Goal: Task Accomplishment & Management: Use online tool/utility

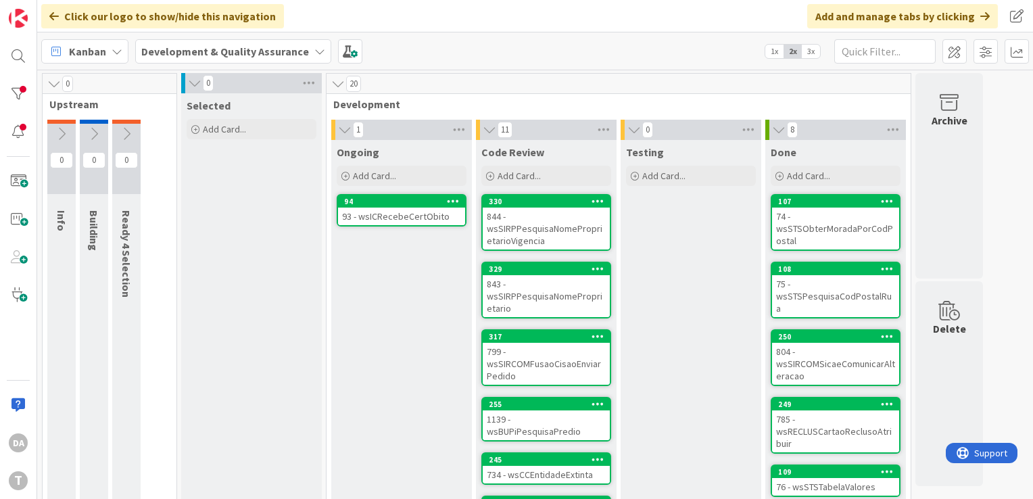
click at [408, 215] on div "93 - wsICRecebeCertObito" at bounding box center [401, 216] width 127 height 18
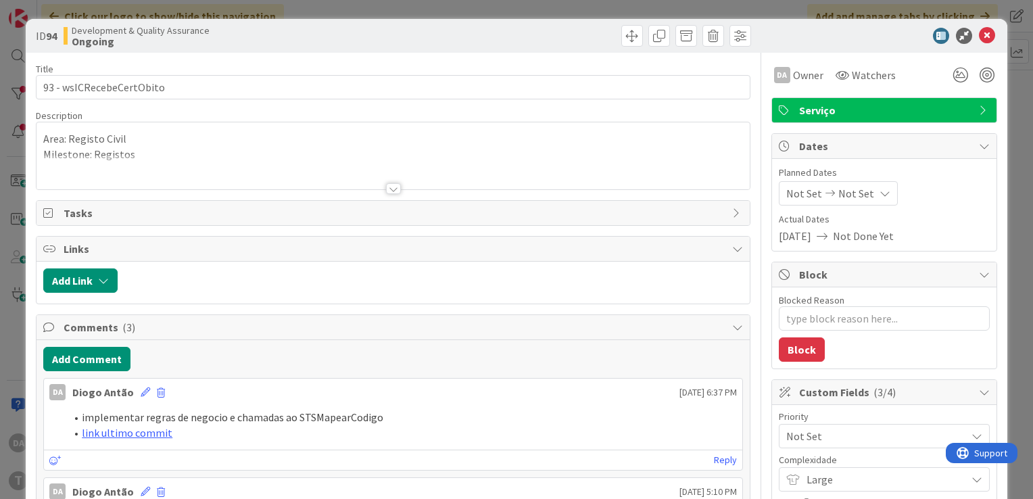
type textarea "x"
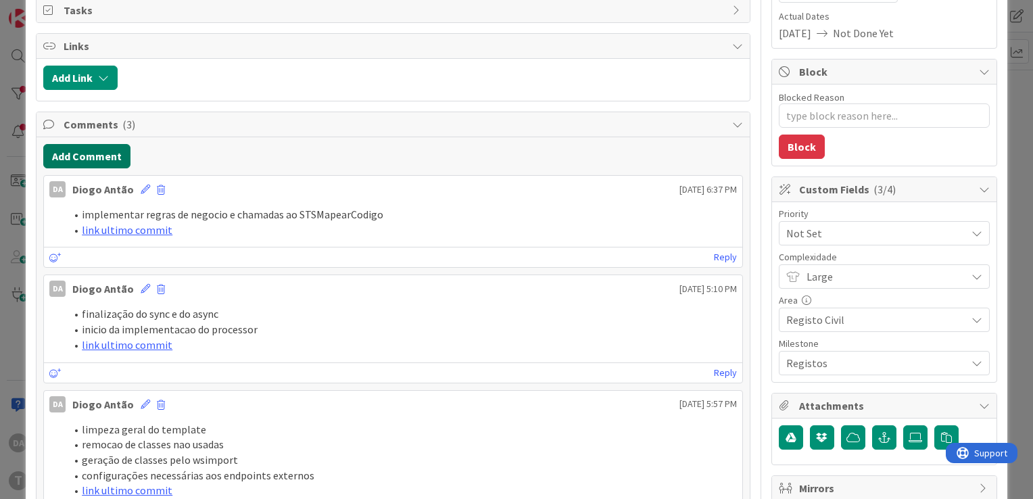
click at [97, 153] on button "Add Comment" at bounding box center [86, 156] width 87 height 24
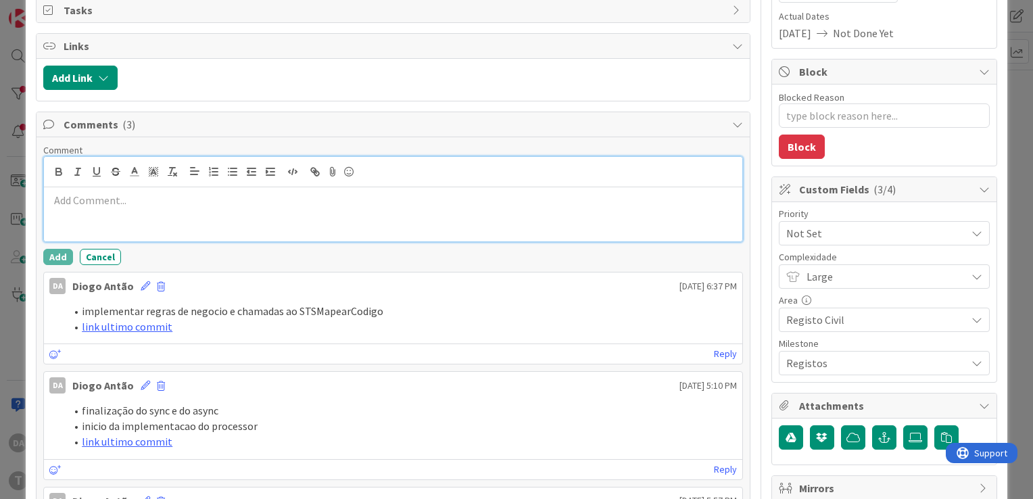
click at [229, 207] on div at bounding box center [393, 214] width 698 height 54
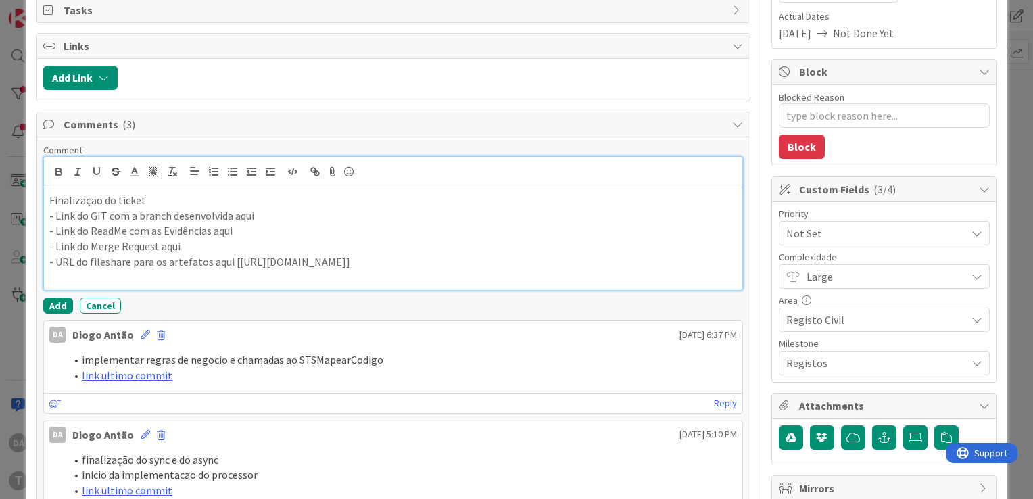
drag, startPoint x: 232, startPoint y: 261, endPoint x: 518, endPoint y: 282, distance: 286.0
click at [518, 270] on p "- URL do fileshare para os artefatos aqui [https://timestamp.sharepoint.com/:f:…" at bounding box center [392, 262] width 687 height 16
copy p "https://timestamp.sharepoint.com/:f:/r/sites/fileshare/Documentos/Timestamp/Pro…"
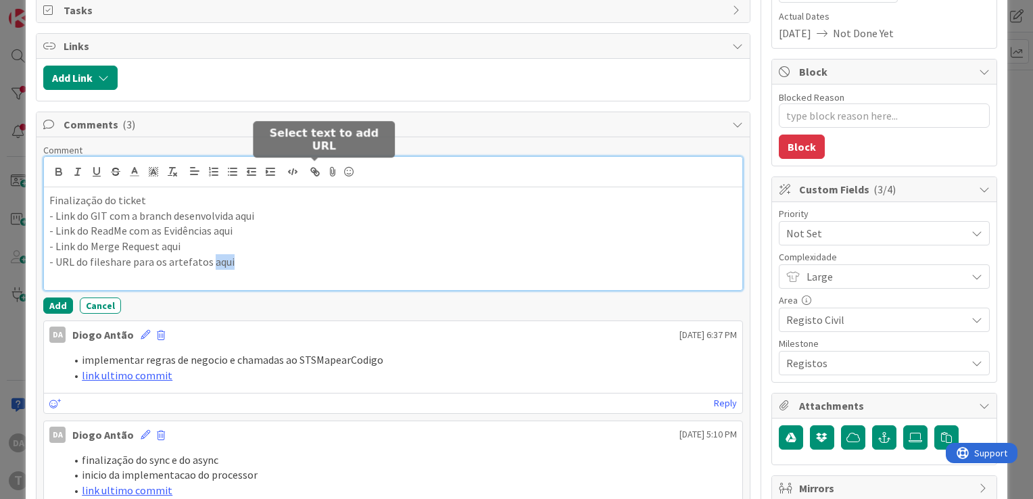
click at [312, 169] on icon "button" at bounding box center [315, 172] width 12 height 12
paste input "https://timestamp.sharepoint.com/:f:/r/sites/fileshare/Documentos/Timestamp/Pro…"
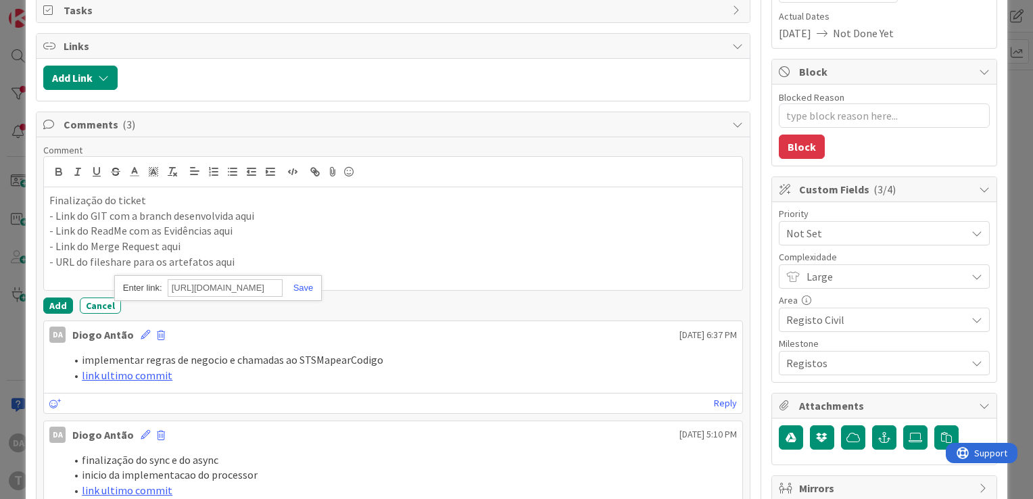
click at [300, 291] on div "https://timestamp.sharepoint.com/:f:/r/sites/fileshare/Documentos/Timestamp/Pro…" at bounding box center [217, 288] width 207 height 26
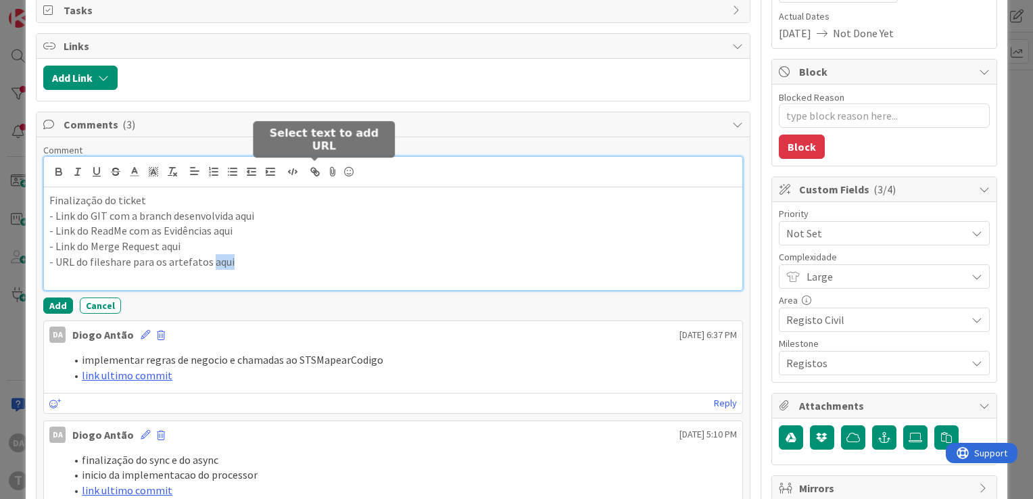
click at [314, 174] on icon "button" at bounding box center [315, 172] width 12 height 12
paste input "https://timestamp.sharepoint.com/:f:/r/sites/fileshare/Documentos/Timestamp/Pro…"
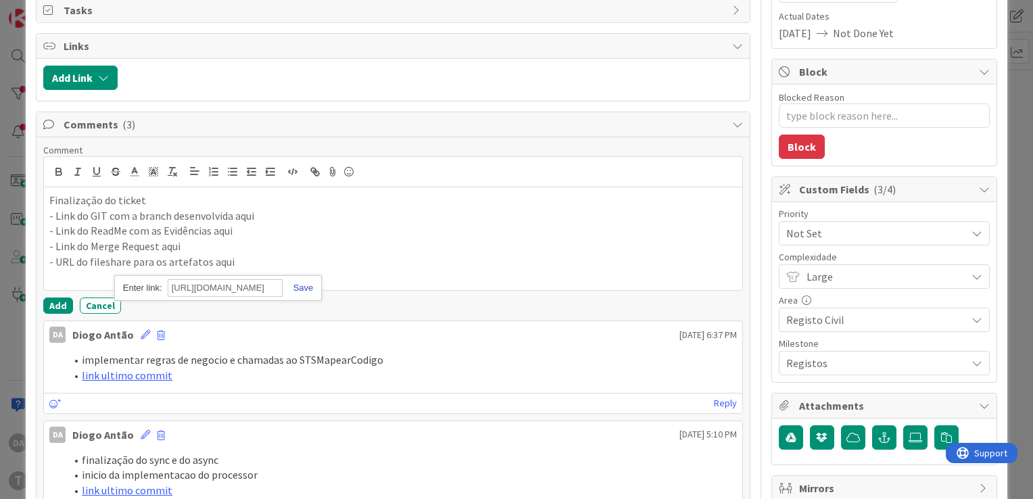
click at [305, 282] on link at bounding box center [297, 287] width 31 height 10
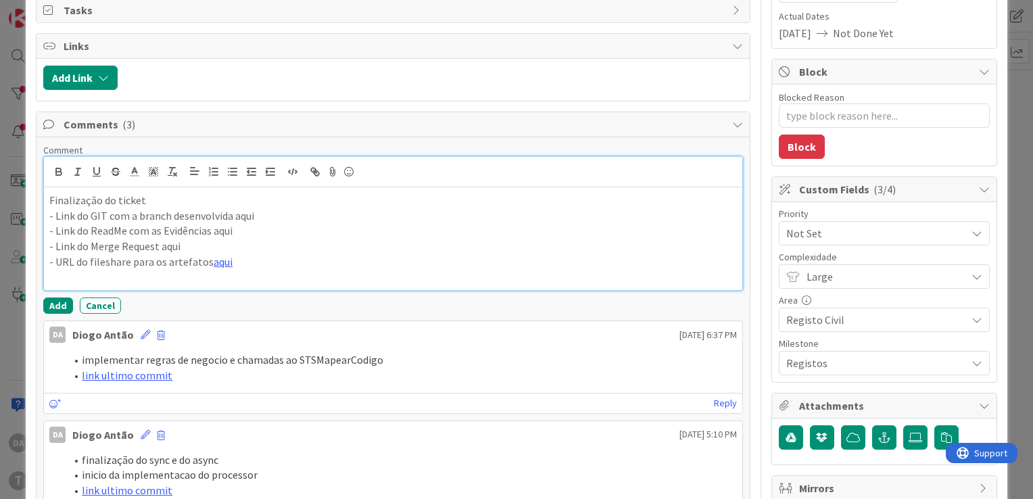
scroll to position [0, 0]
click at [326, 254] on p "- URL do fileshare para os artefatos aqui" at bounding box center [392, 262] width 687 height 16
click at [214, 259] on link "aqui" at bounding box center [223, 262] width 19 height 14
click at [211, 279] on link "https://timestamp.sharepoint.com/:f:/r/sites/fileshare/Documentos/Timestamp/Pro…" at bounding box center [183, 288] width 93 height 18
drag, startPoint x: 159, startPoint y: 244, endPoint x: 189, endPoint y: 245, distance: 29.7
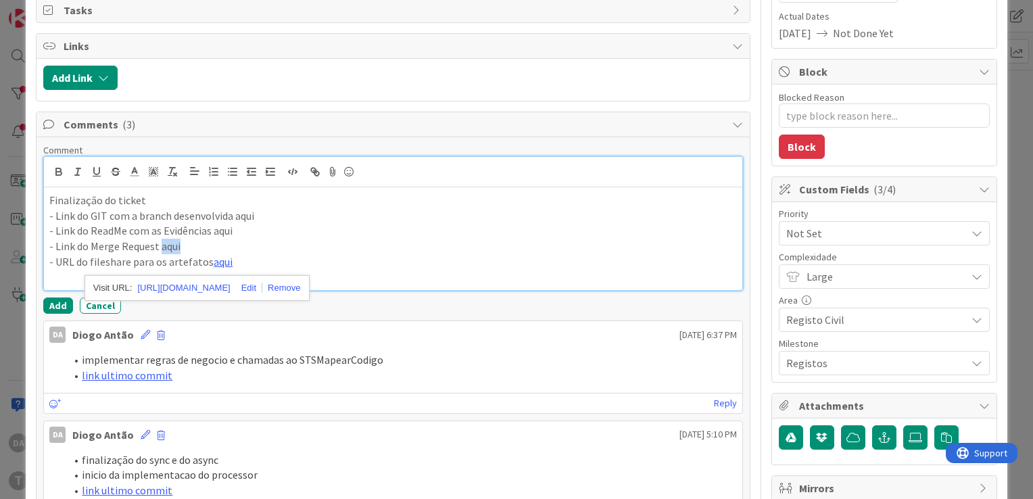
click at [189, 245] on p "- Link do Merge Request aqui" at bounding box center [392, 247] width 687 height 16
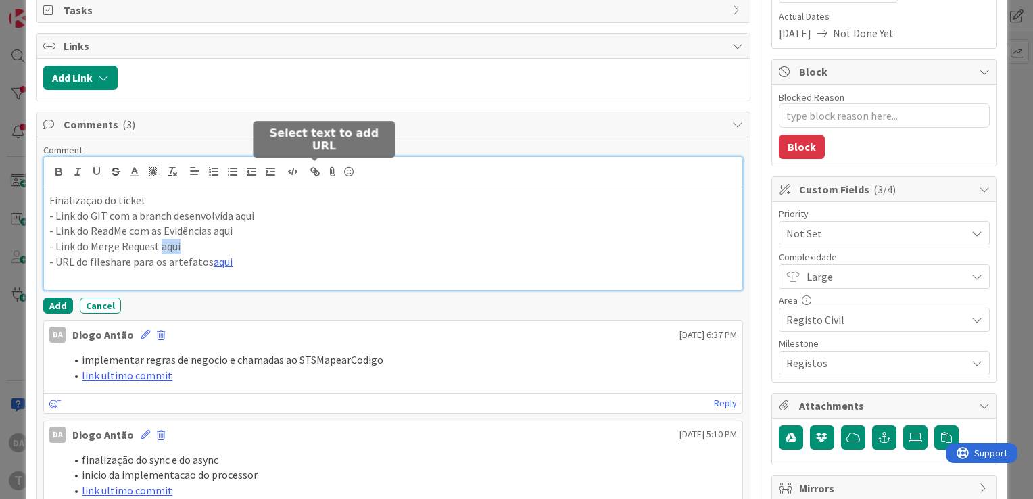
click at [316, 172] on icon "button" at bounding box center [315, 172] width 12 height 12
paste input "https://gitlab.apps.ktools.justica.local/naspp/esb/apps/reg/wsicrecebecertobito…"
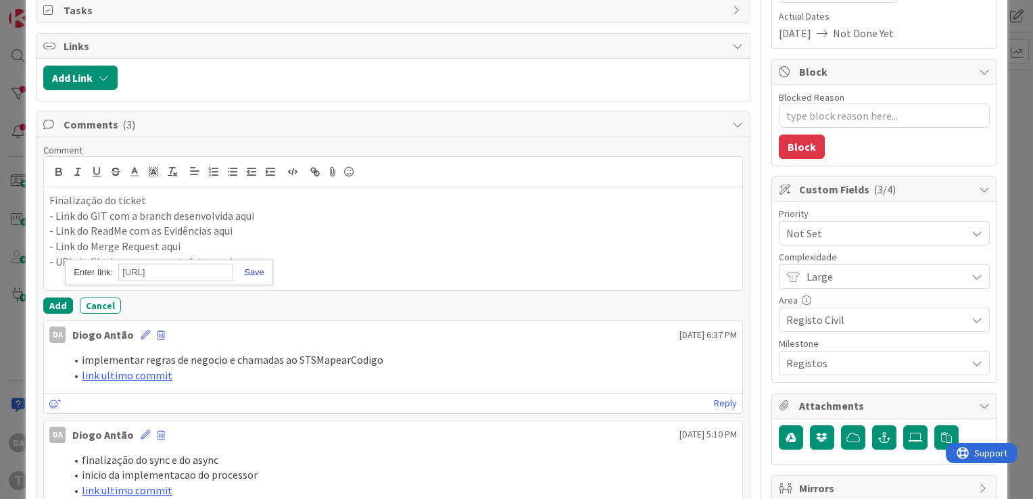
click at [256, 271] on link at bounding box center [248, 272] width 31 height 10
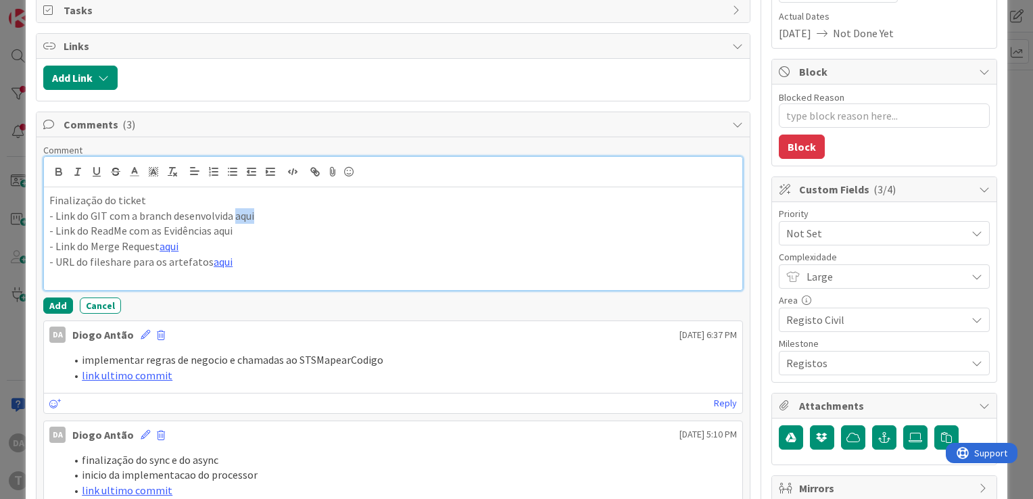
drag, startPoint x: 232, startPoint y: 214, endPoint x: 275, endPoint y: 212, distance: 42.6
click at [275, 212] on p "- Link do GIT com a branch desenvolvida aqui" at bounding box center [392, 216] width 687 height 16
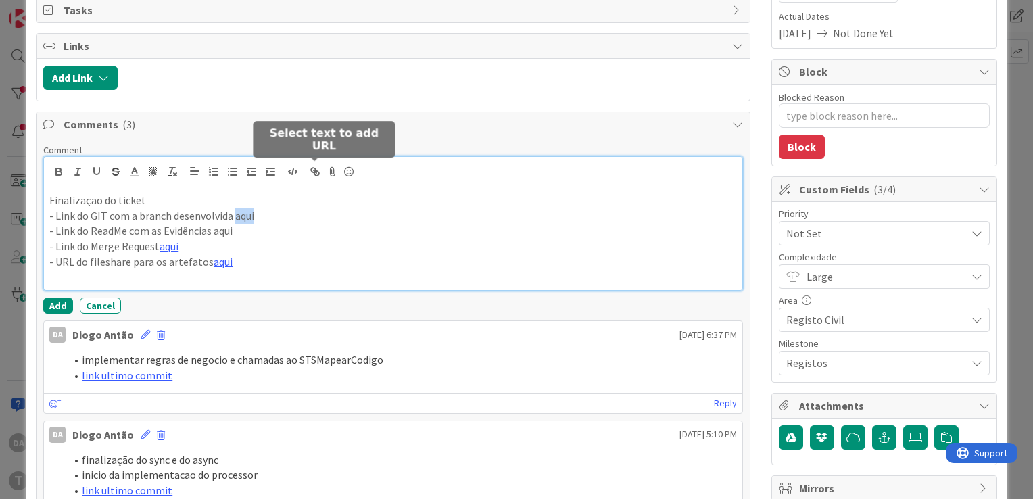
click at [316, 175] on icon "button" at bounding box center [315, 172] width 12 height 12
paste input "https://gitlab.apps.ktools.justica.local/naspp/esb/apps/reg/wsicrecebecertobito…"
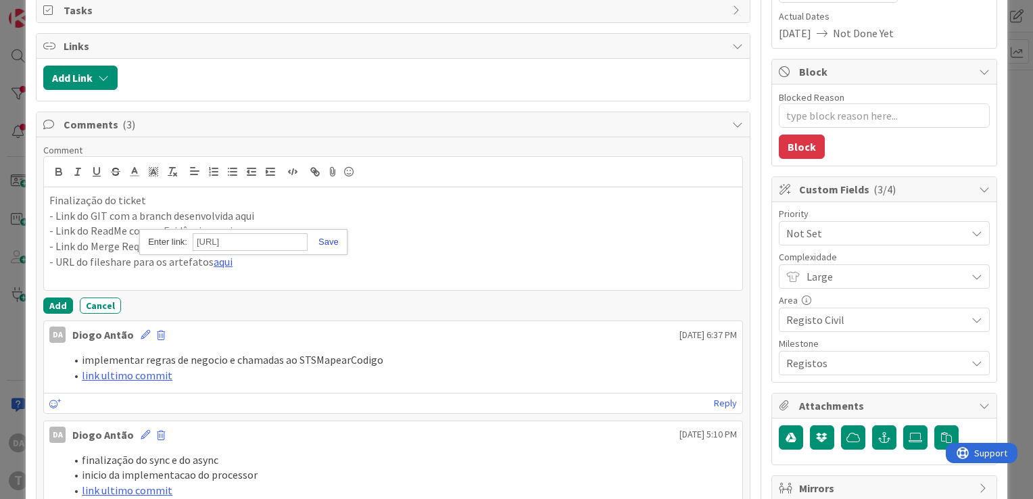
click at [331, 238] on link at bounding box center [322, 242] width 31 height 10
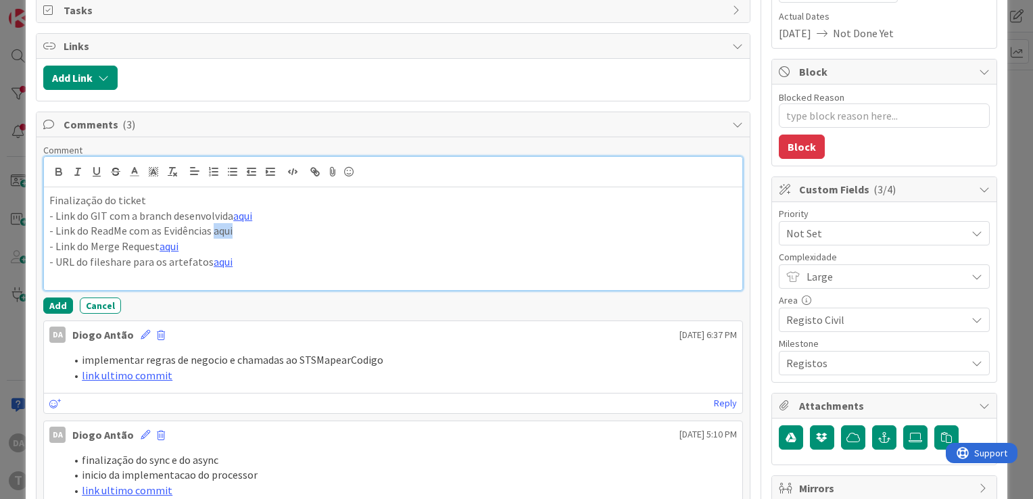
drag, startPoint x: 212, startPoint y: 230, endPoint x: 254, endPoint y: 229, distance: 41.9
click at [254, 229] on p "- Link do ReadMe com as Evidências aqui" at bounding box center [392, 231] width 687 height 16
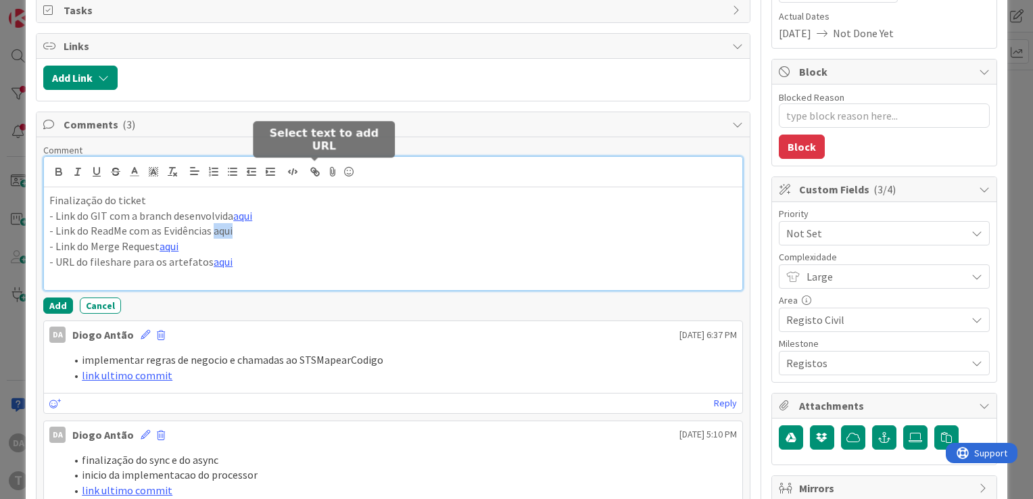
click at [314, 174] on icon "button" at bounding box center [315, 172] width 12 height 12
paste input "https://gitlab.apps.ktools.justica.local/naspp/esb/apps/reg/wsicrecebecertobito…"
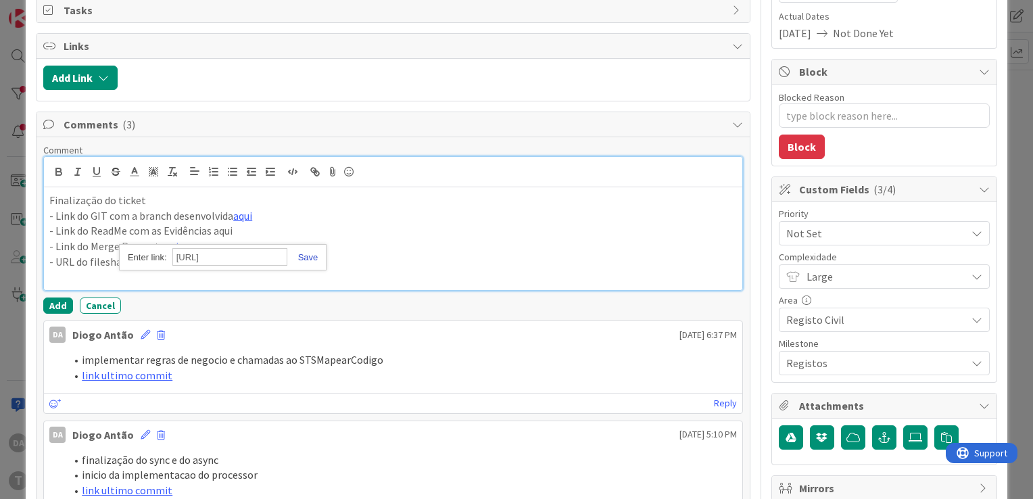
type input "https://gitlab.apps.ktools.justica.local/naspp/esb/apps/reg/wsicrecebecertobito…"
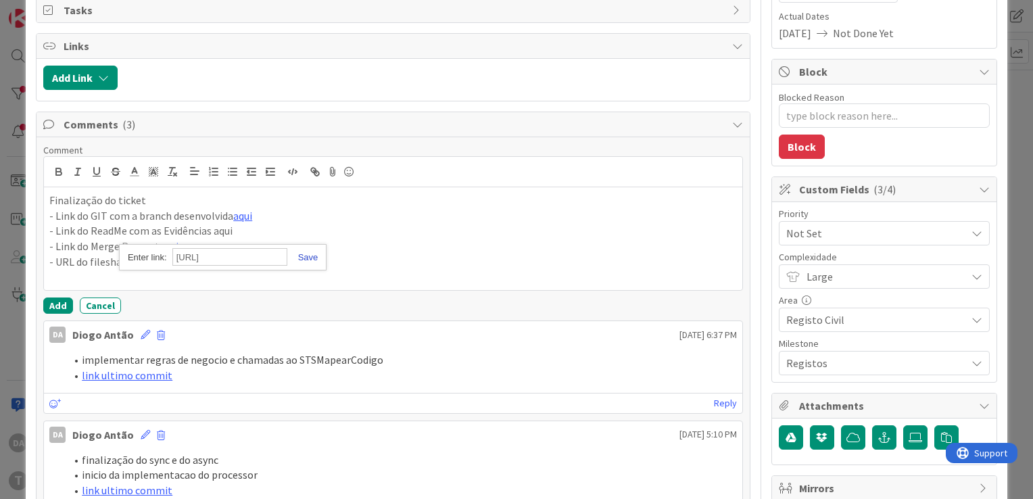
click at [305, 254] on link at bounding box center [302, 257] width 31 height 10
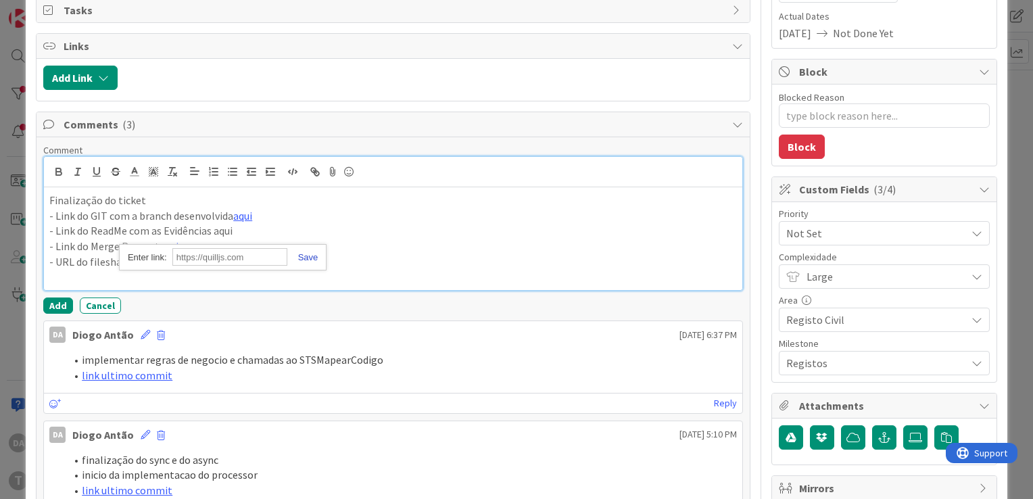
scroll to position [0, 0]
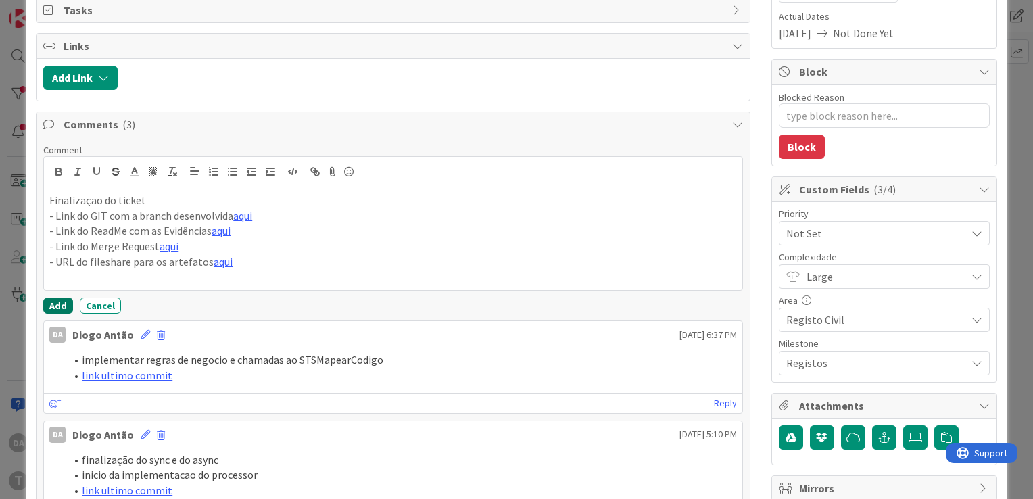
click at [54, 307] on button "Add" at bounding box center [58, 305] width 30 height 16
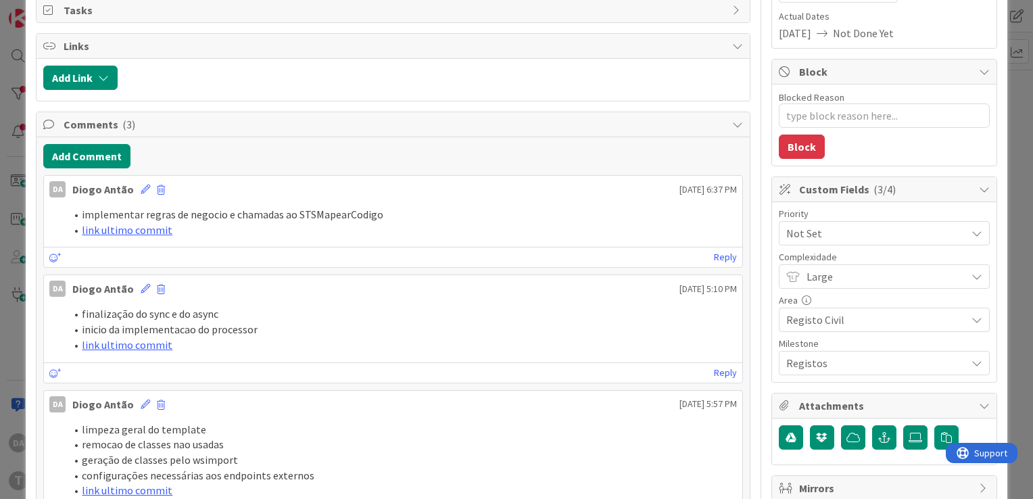
type textarea "x"
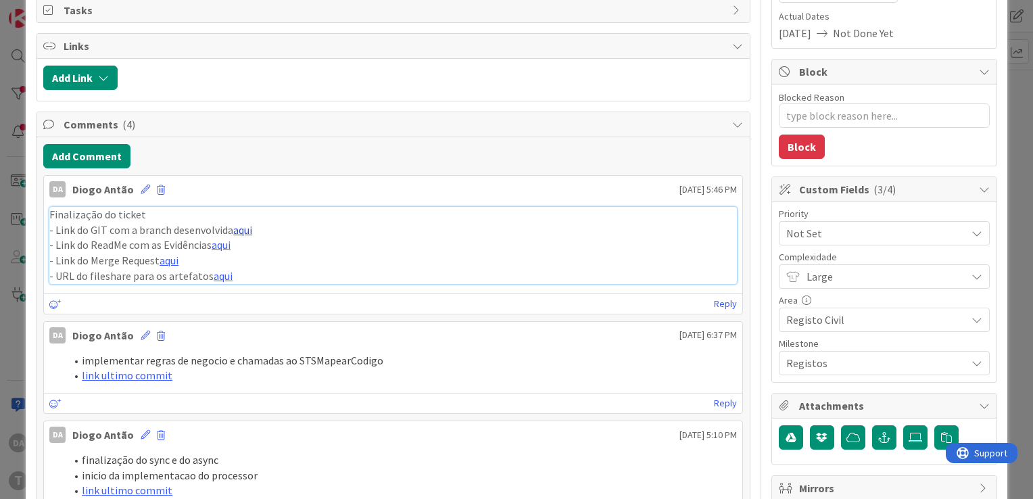
click at [246, 232] on link "aqui" at bounding box center [242, 230] width 19 height 14
click at [222, 244] on link "aqui" at bounding box center [221, 245] width 19 height 14
click at [165, 257] on link "aqui" at bounding box center [168, 260] width 19 height 14
click at [219, 272] on link "aqui" at bounding box center [223, 276] width 19 height 14
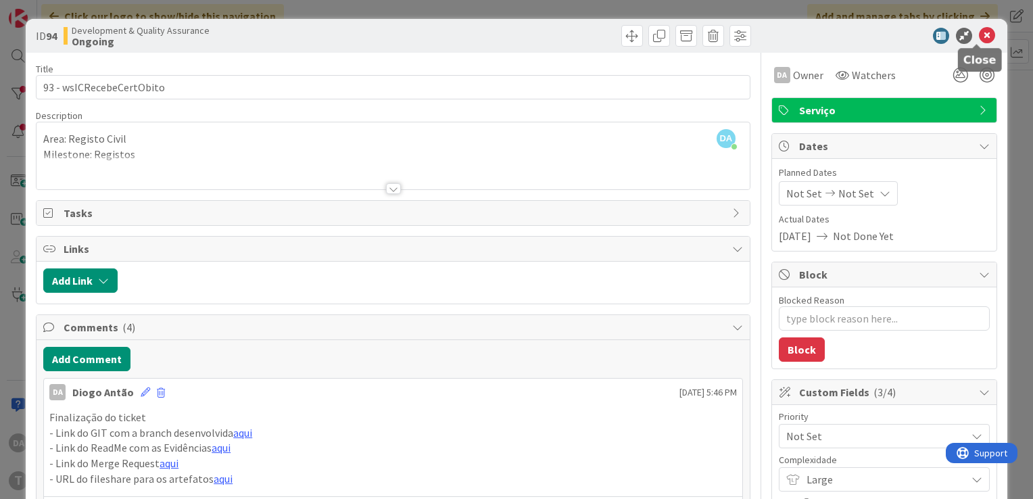
click at [976, 45] on div "ID 94 Development & Quality Assurance Ongoing" at bounding box center [516, 36] width 981 height 34
click at [978, 36] on icon at bounding box center [986, 36] width 16 height 16
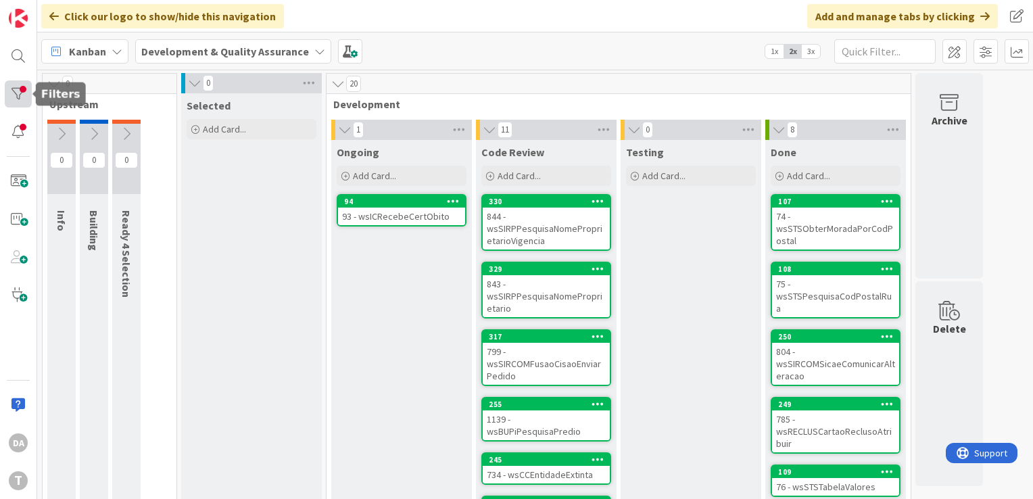
click at [12, 93] on div at bounding box center [18, 93] width 27 height 27
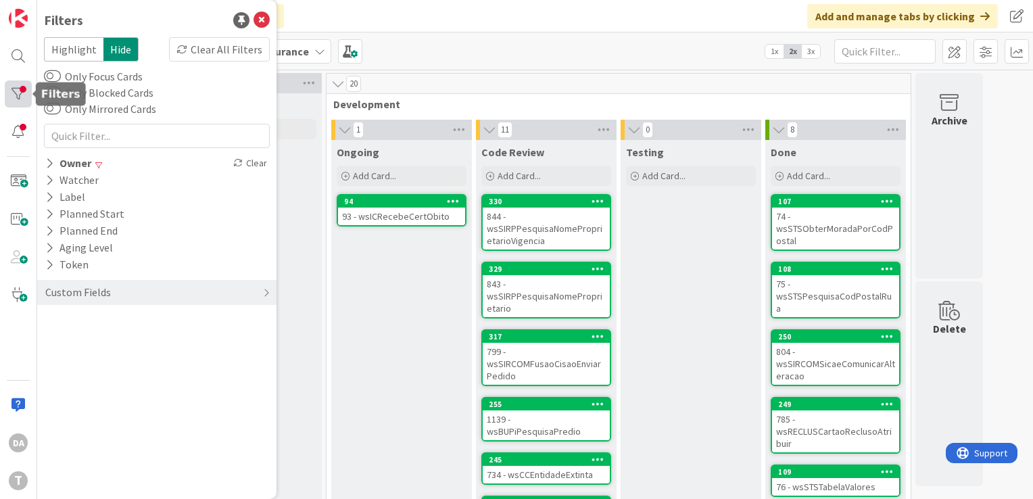
click at [12, 93] on div at bounding box center [18, 93] width 27 height 27
click at [265, 18] on icon at bounding box center [261, 20] width 16 height 16
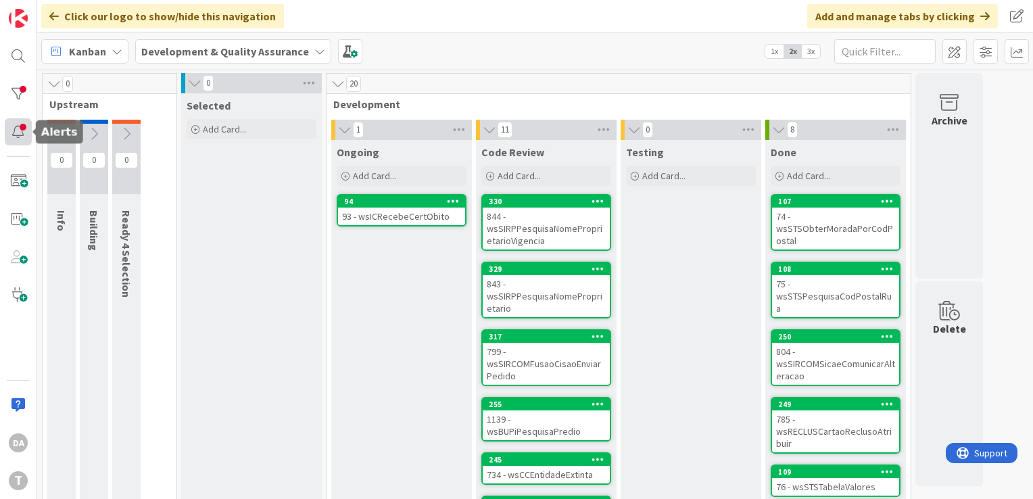
click at [11, 139] on div at bounding box center [18, 131] width 27 height 27
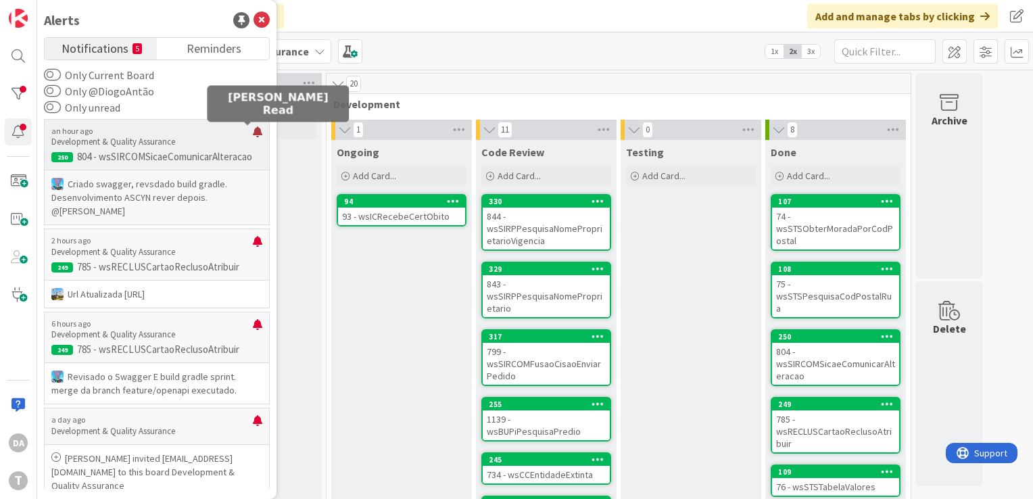
click at [253, 130] on div at bounding box center [257, 137] width 9 height 22
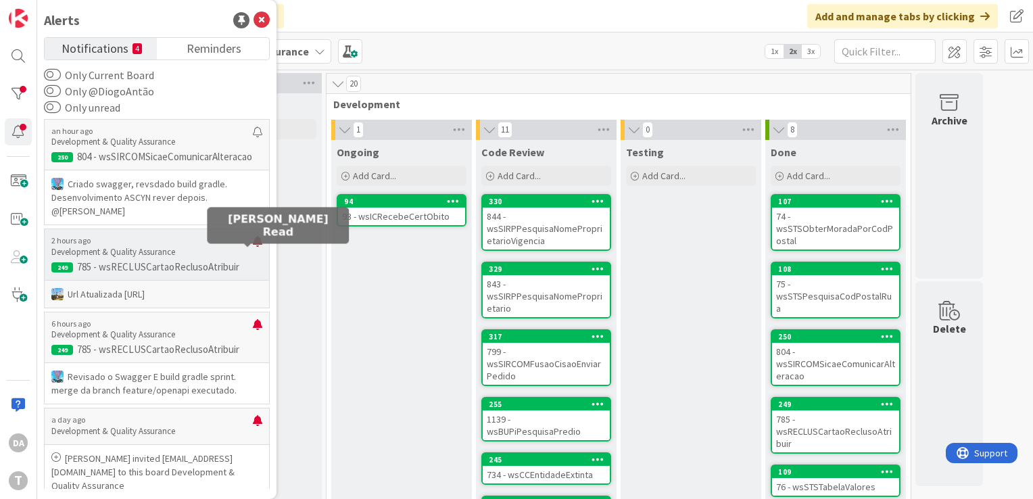
click at [253, 253] on div at bounding box center [257, 247] width 9 height 22
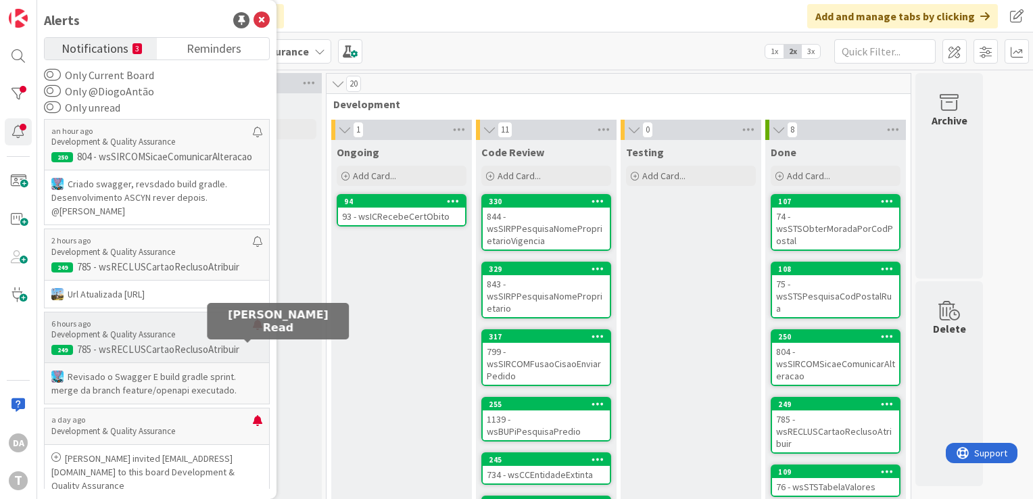
click at [253, 341] on div at bounding box center [257, 330] width 9 height 22
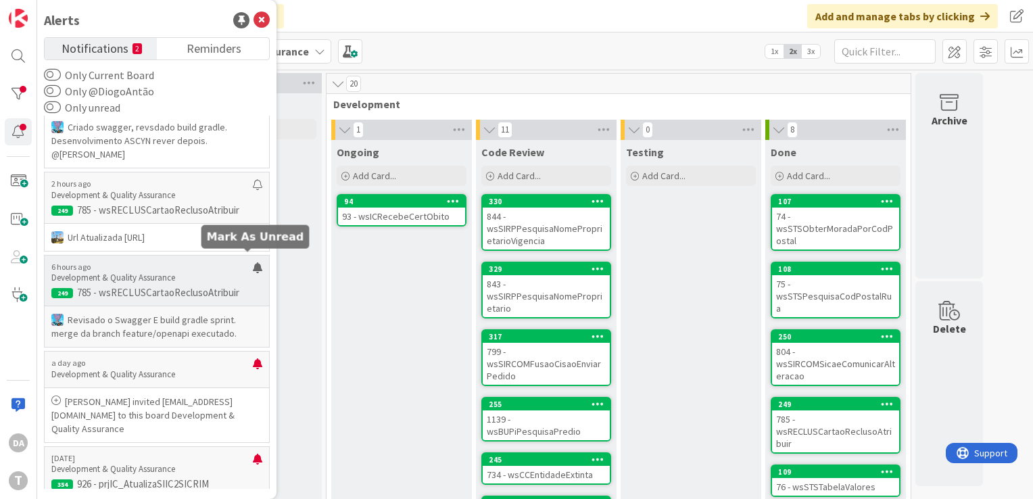
scroll to position [130, 0]
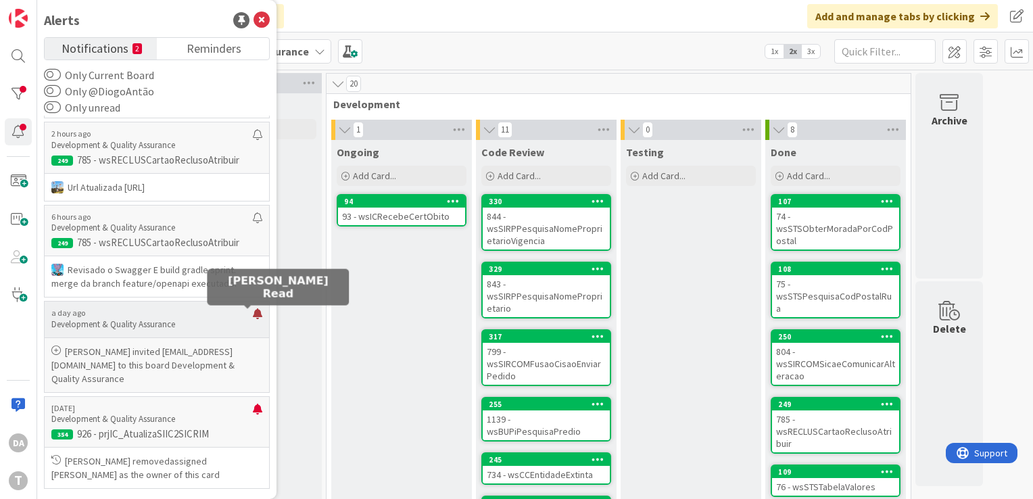
click at [253, 309] on div at bounding box center [257, 319] width 9 height 22
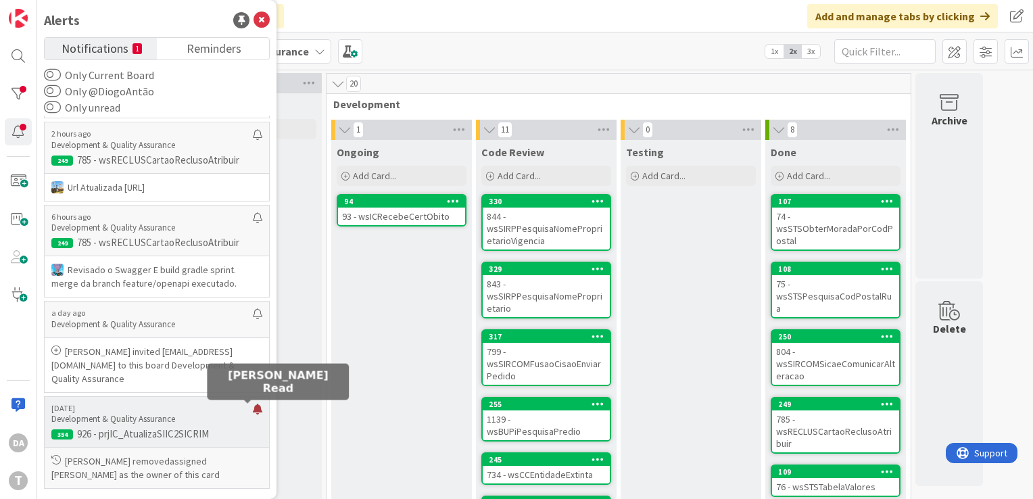
click at [253, 406] on div at bounding box center [257, 414] width 9 height 22
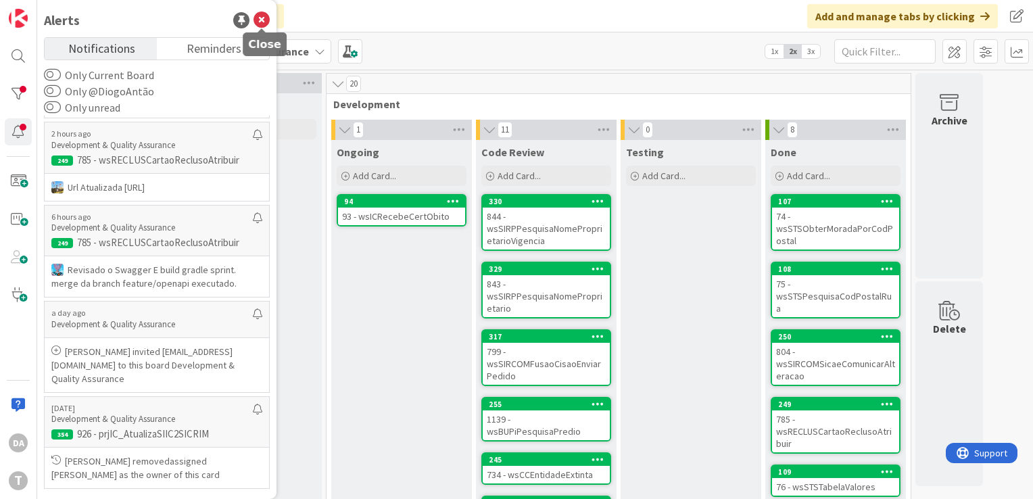
click at [267, 20] on icon at bounding box center [261, 20] width 16 height 16
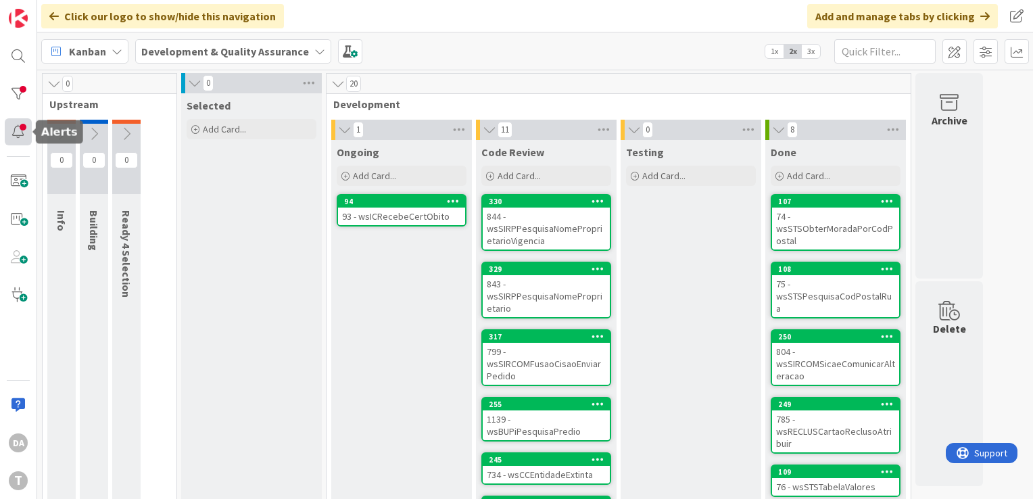
click at [11, 136] on div at bounding box center [18, 131] width 27 height 27
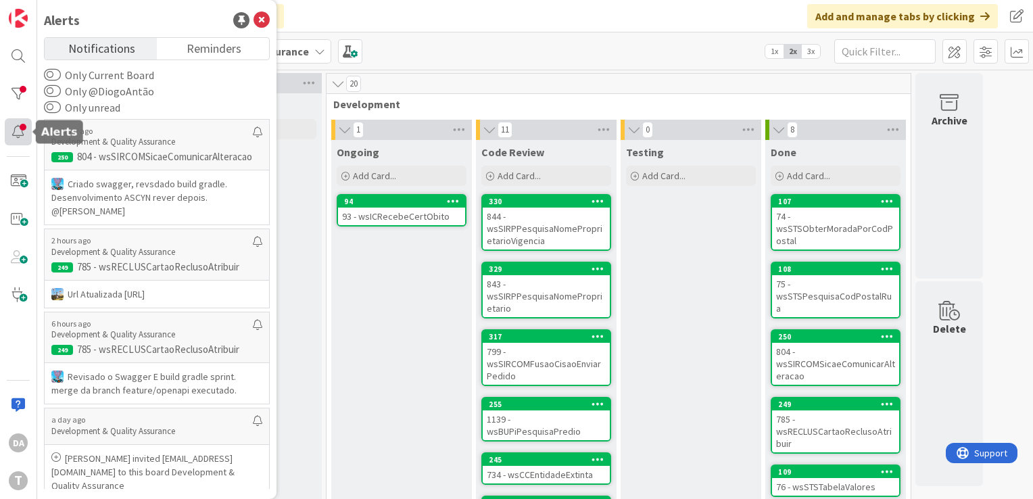
click at [19, 134] on div at bounding box center [18, 131] width 27 height 27
click at [27, 130] on div at bounding box center [18, 131] width 27 height 27
click at [12, 90] on div at bounding box center [18, 93] width 27 height 27
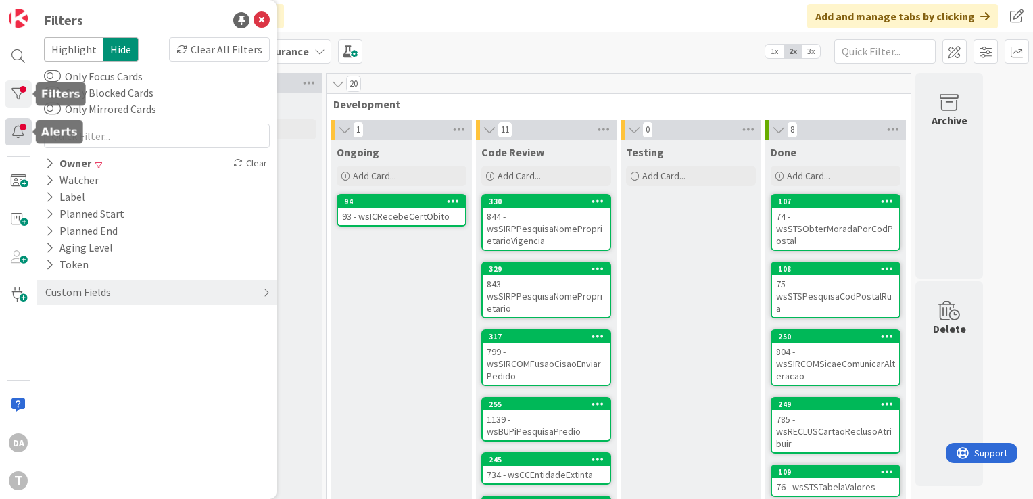
click at [22, 124] on div at bounding box center [18, 131] width 27 height 27
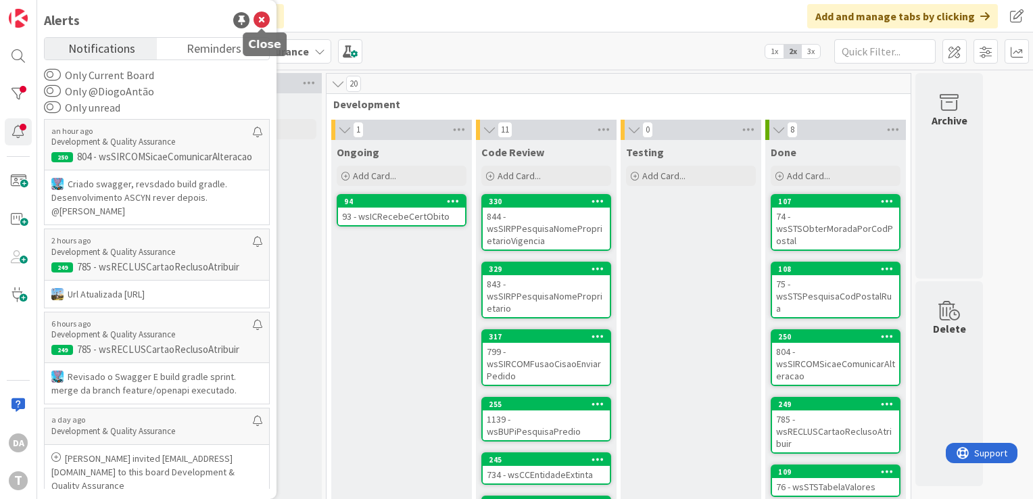
click at [263, 20] on icon at bounding box center [261, 20] width 16 height 16
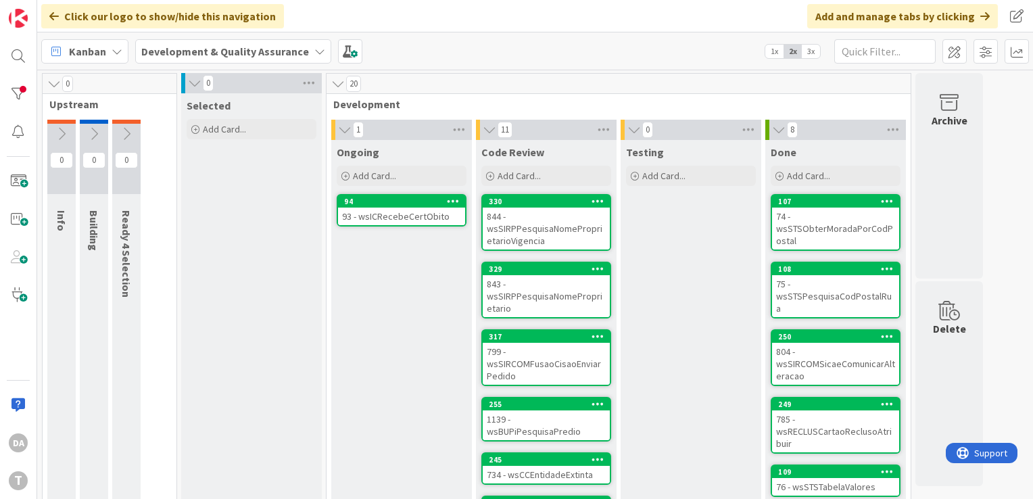
click at [395, 209] on div "93 - wsICRecebeCertObito" at bounding box center [401, 216] width 127 height 18
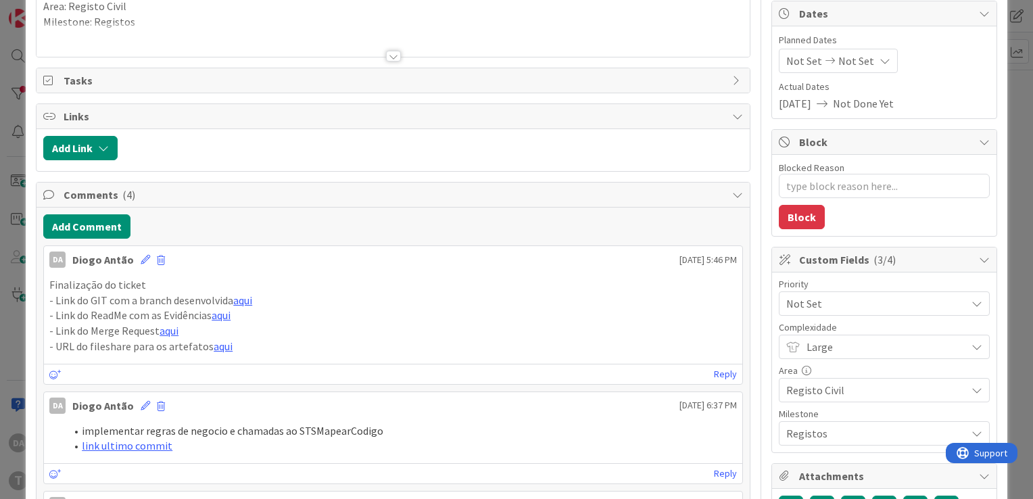
scroll to position [203, 0]
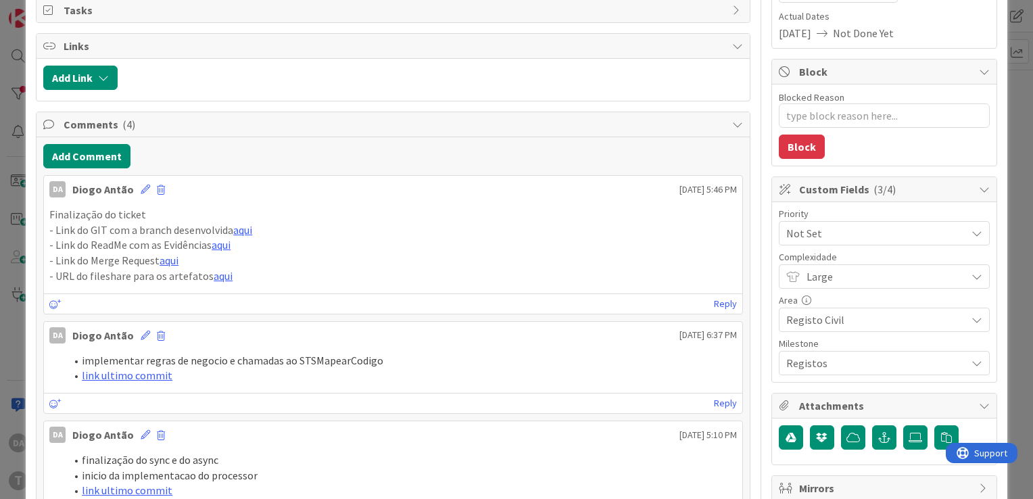
click at [974, 234] on div "Not Set" at bounding box center [883, 233] width 211 height 24
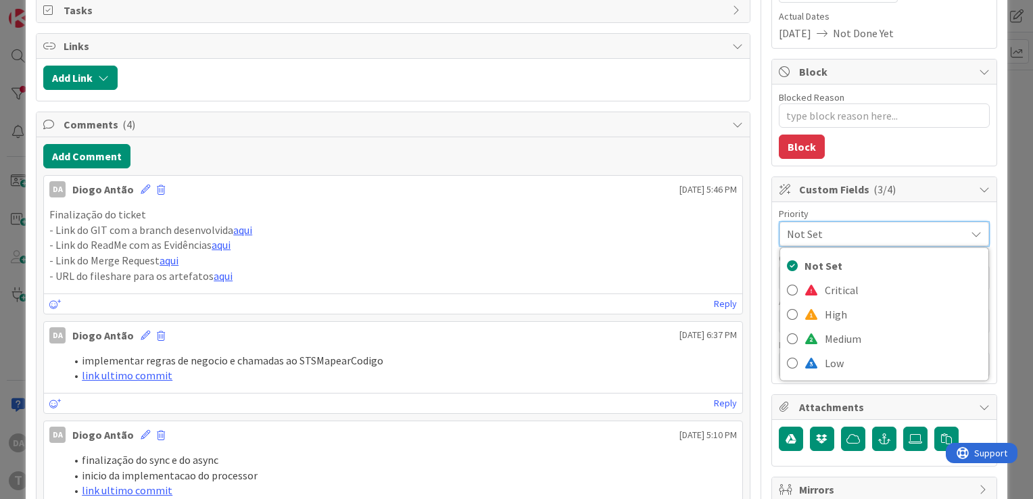
click at [974, 234] on div "Not Set" at bounding box center [883, 234] width 209 height 24
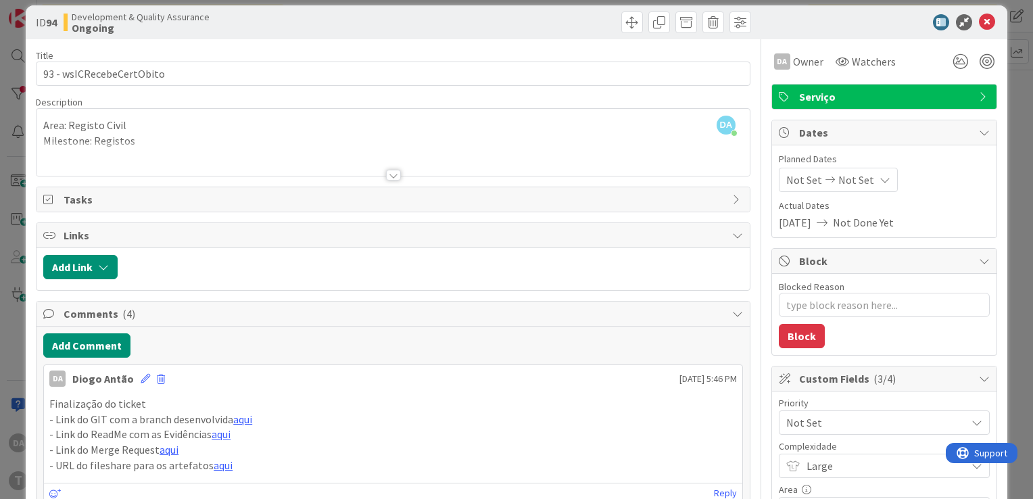
scroll to position [0, 0]
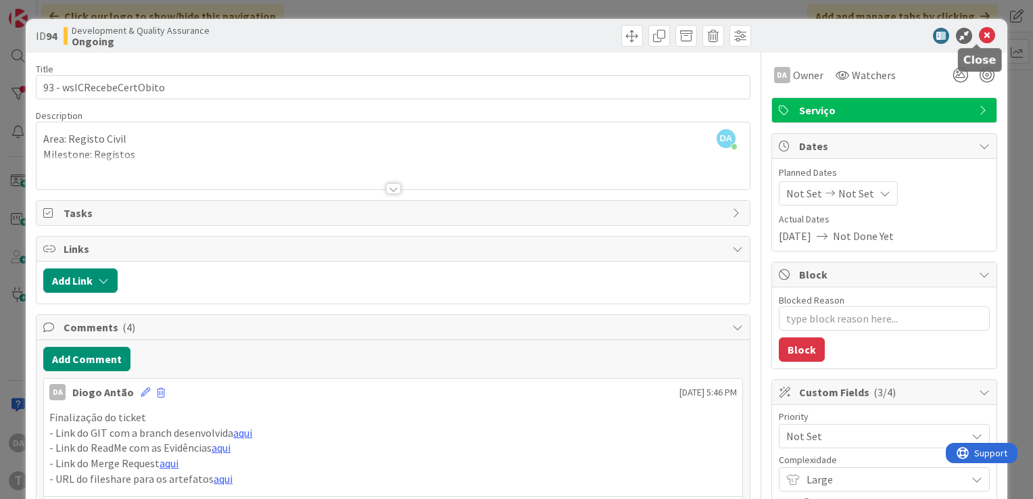
click at [978, 36] on icon at bounding box center [986, 36] width 16 height 16
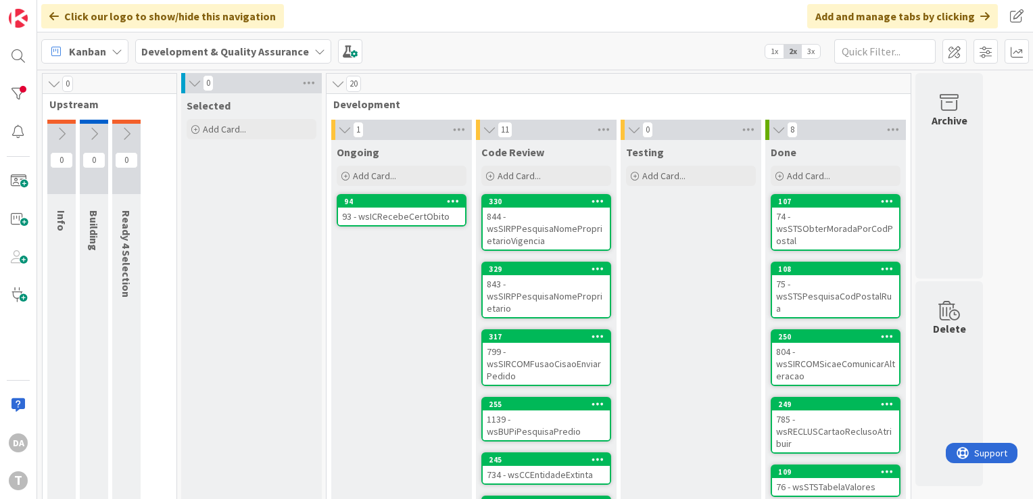
click at [378, 209] on div "93 - wsICRecebeCertObito" at bounding box center [401, 216] width 127 height 18
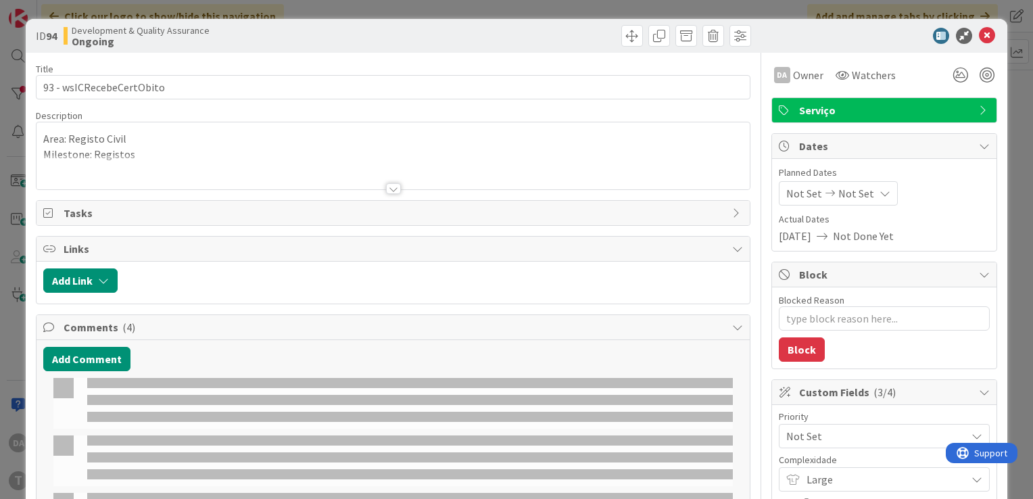
type textarea "x"
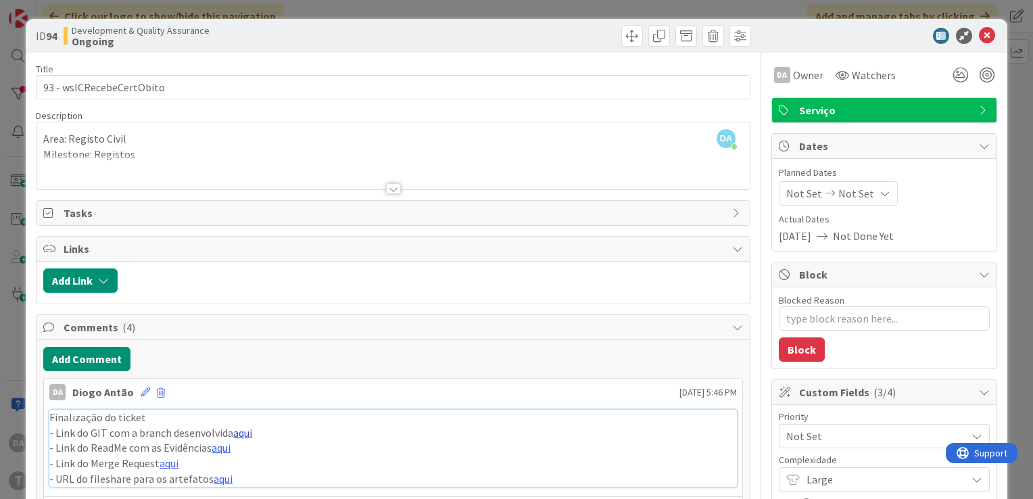
click at [240, 430] on link "aqui" at bounding box center [242, 433] width 19 height 14
click at [978, 35] on icon at bounding box center [986, 36] width 16 height 16
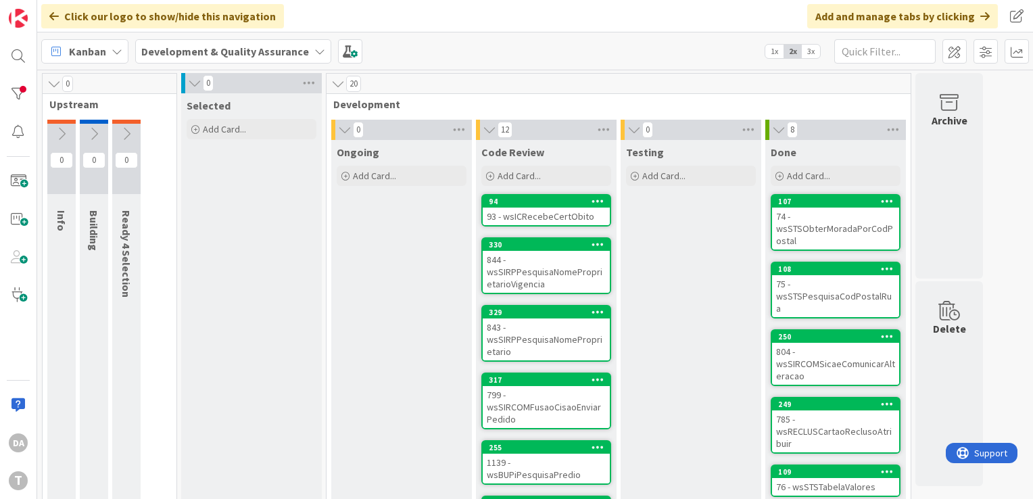
click at [770, 51] on span "1x" at bounding box center [774, 52] width 18 height 14
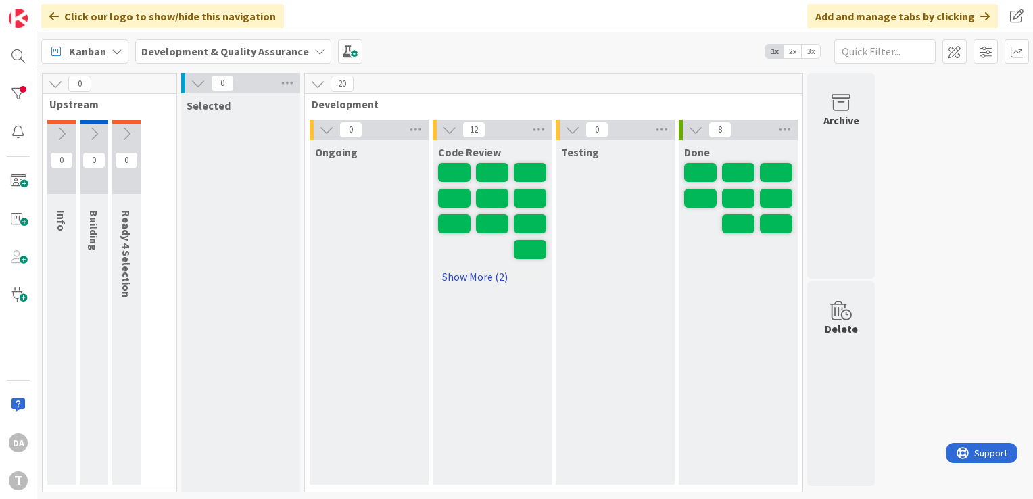
click at [492, 270] on link "Show More (2)" at bounding box center [492, 277] width 108 height 22
click at [789, 52] on span "2x" at bounding box center [792, 52] width 18 height 14
